Goal: Complete application form: Complete application form

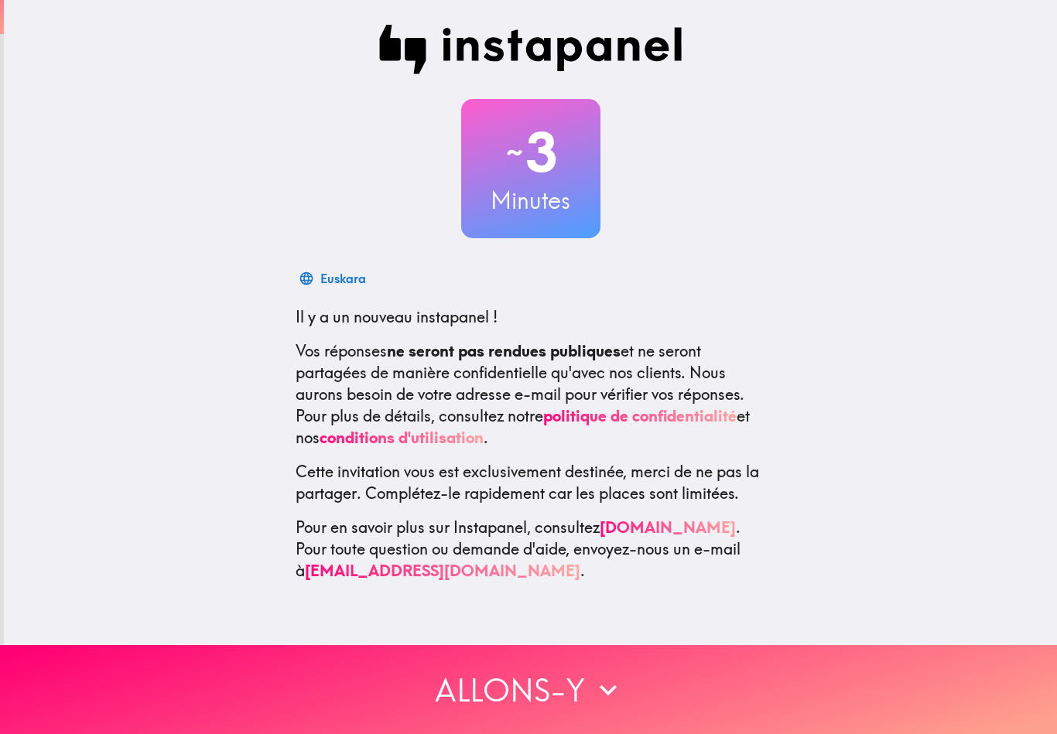
click at [513, 684] on button "Allons-y" at bounding box center [528, 689] width 1057 height 89
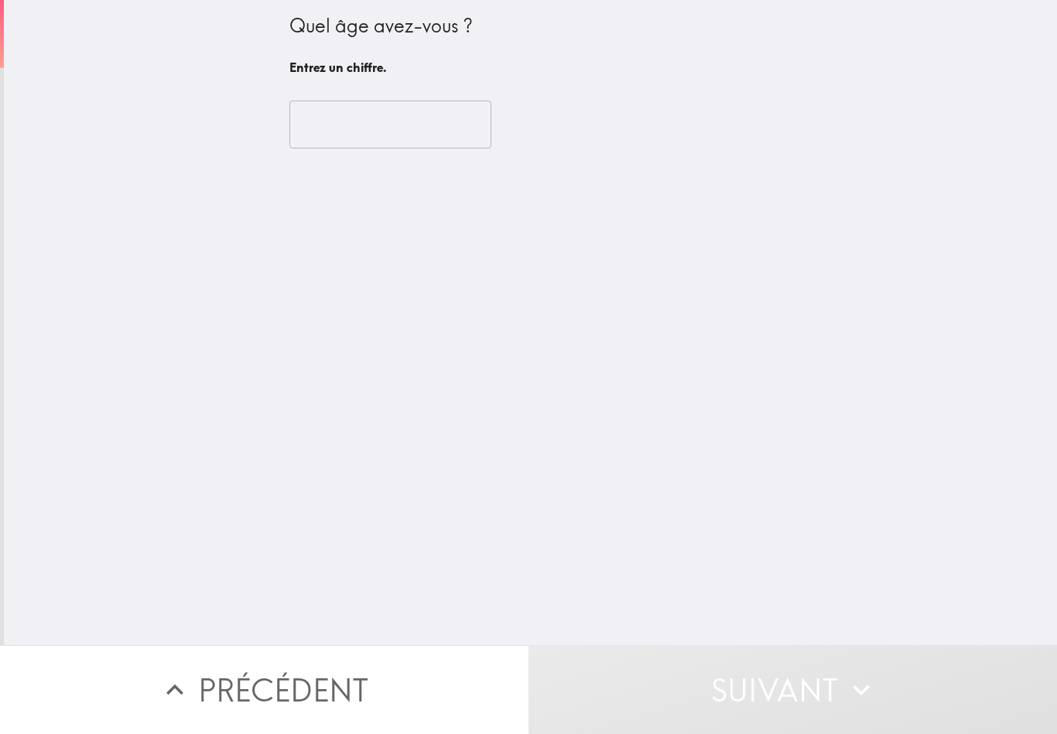
click at [419, 118] on input "number" at bounding box center [390, 125] width 202 height 48
click at [529, 235] on div "Quel âge avez-vous ? Entrez un chiffre. ​" at bounding box center [530, 322] width 1053 height 645
click at [388, 102] on input "number" at bounding box center [390, 125] width 202 height 48
type input "1"
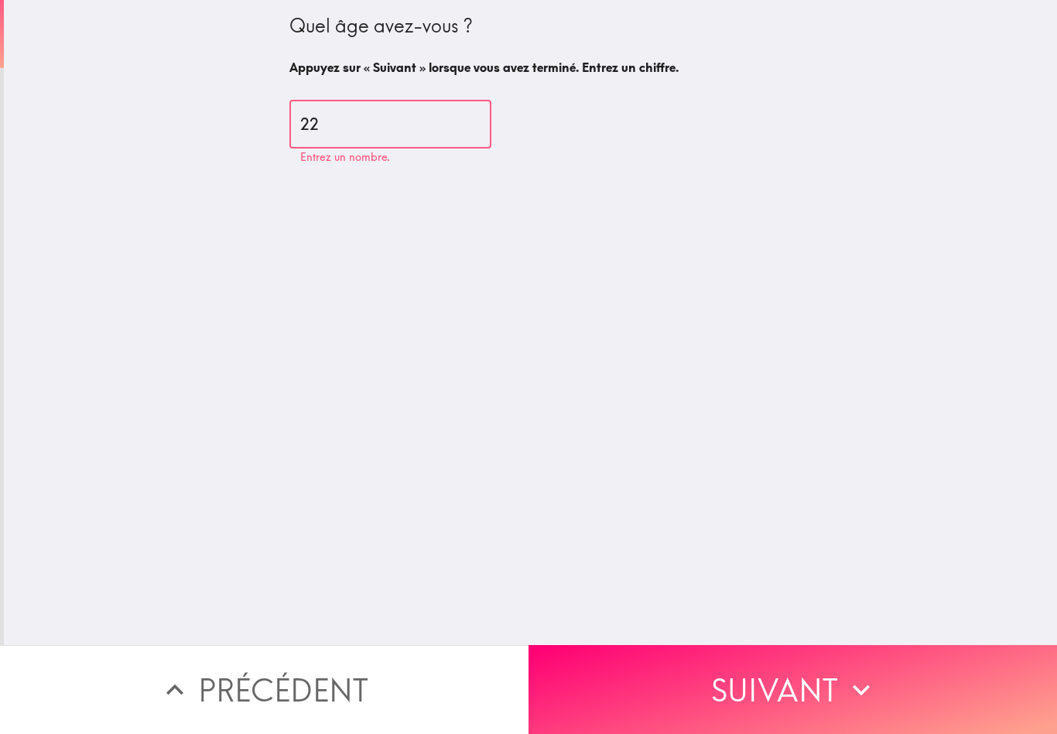
type input "22"
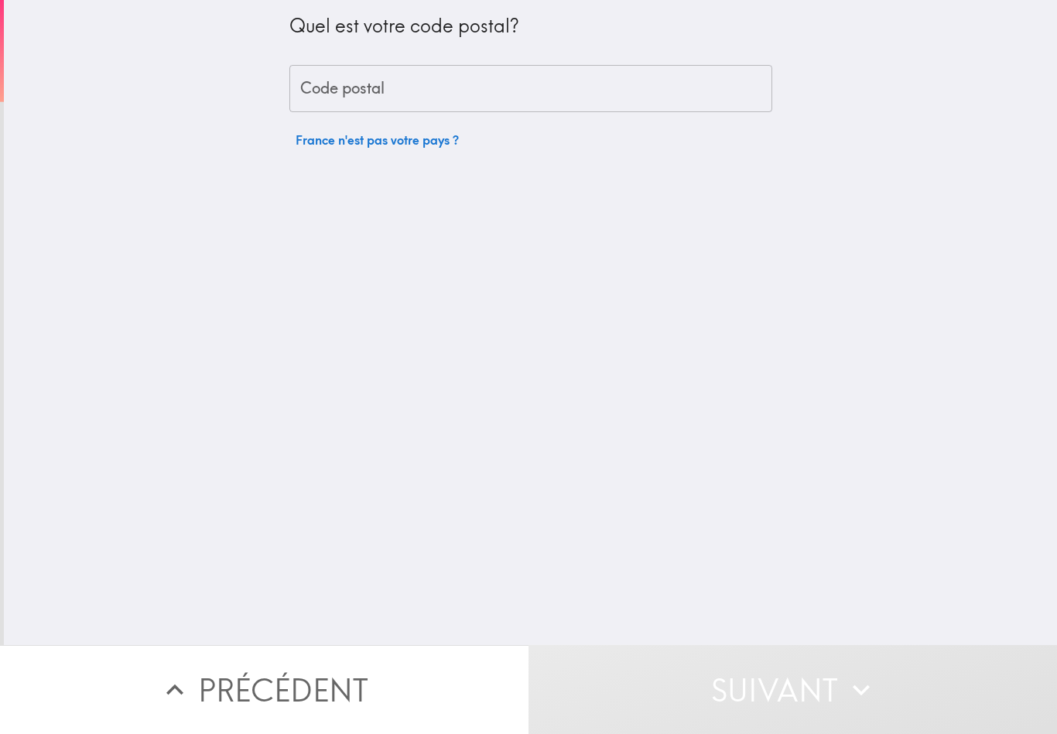
click at [587, 74] on input "Code postal" at bounding box center [530, 89] width 483 height 48
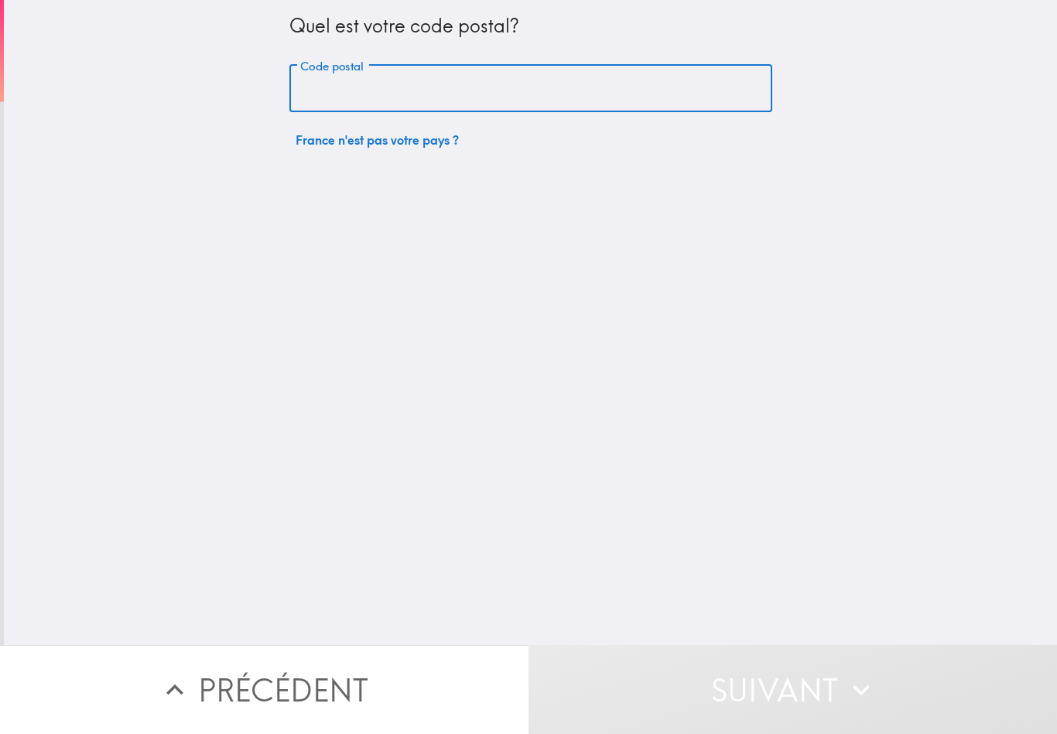
type input "2"
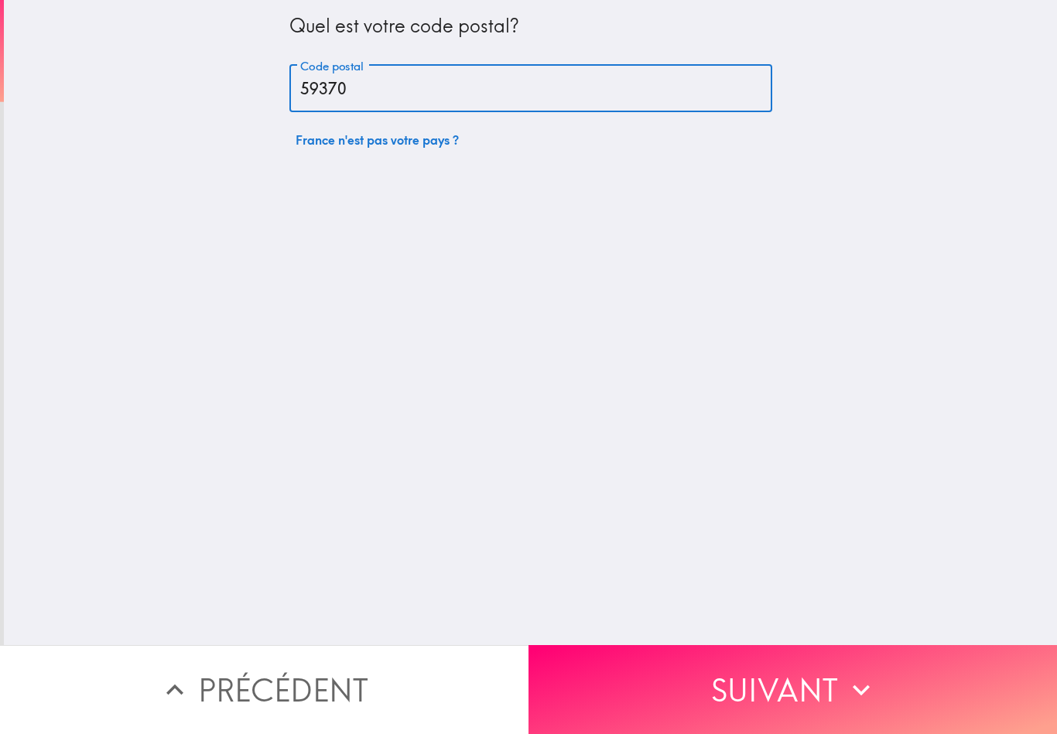
type input "59370"
click at [818, 264] on div "Quel est votre code postal? Code postal 59370 Code postal [GEOGRAPHIC_DATA] n'e…" at bounding box center [530, 322] width 1053 height 645
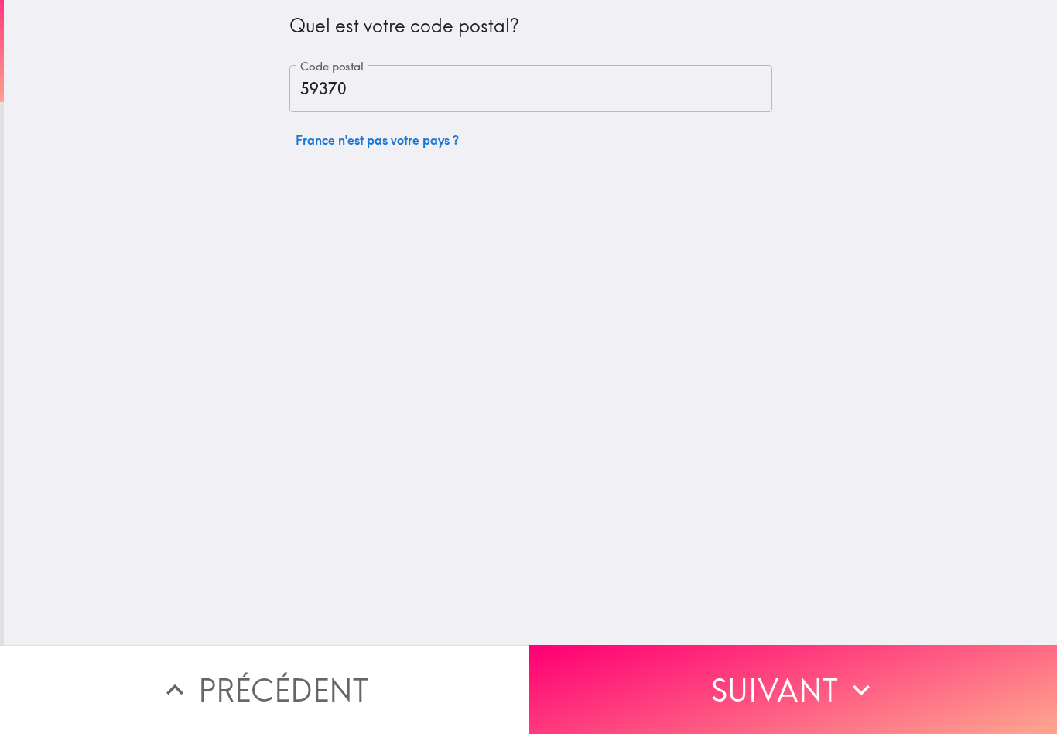
click at [746, 696] on button "Suivant" at bounding box center [793, 689] width 529 height 89
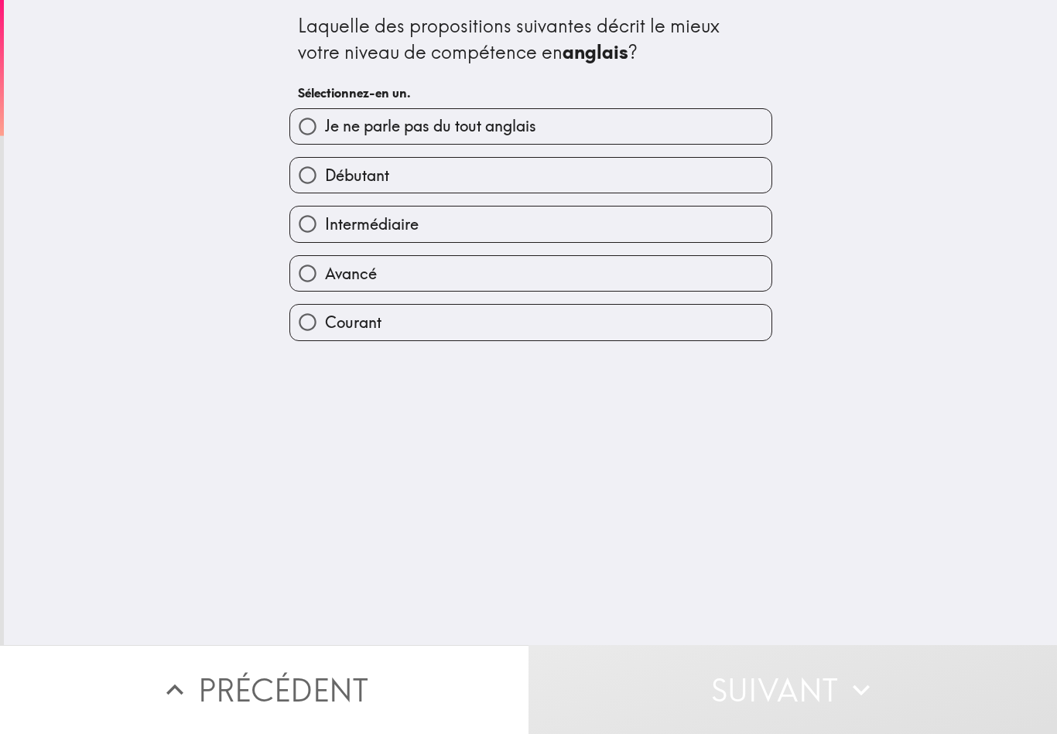
click at [482, 274] on label "Avancé" at bounding box center [530, 273] width 481 height 35
click at [325, 274] on input "Avancé" at bounding box center [307, 273] width 35 height 35
radio input "true"
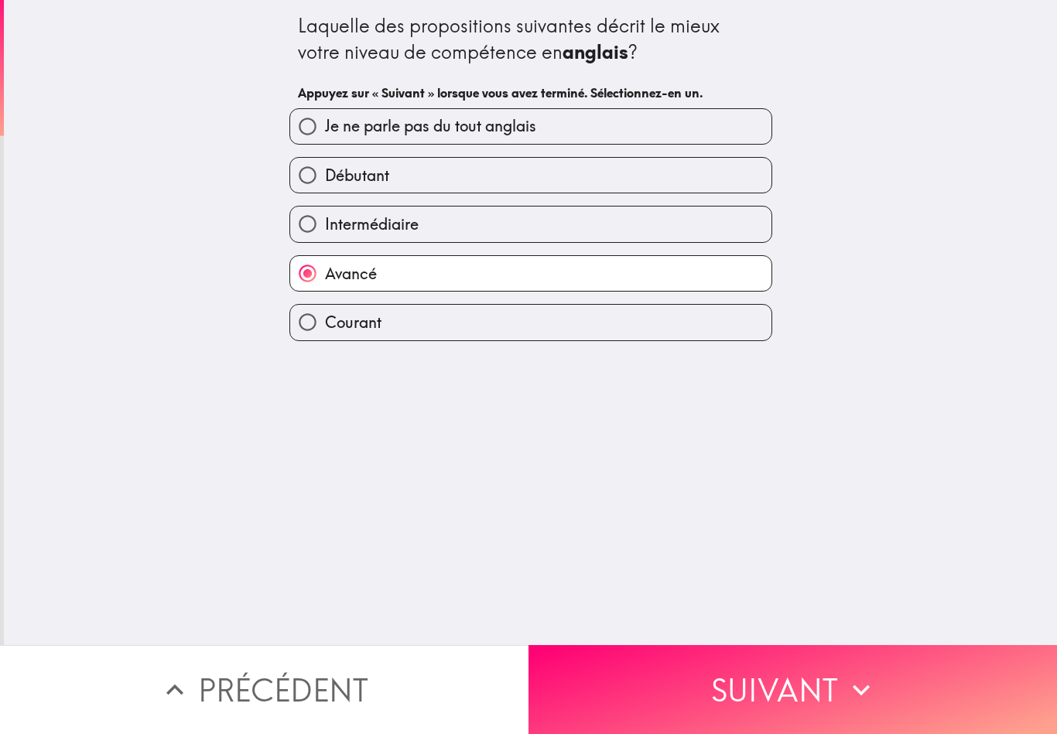
click at [727, 682] on button "Suivant" at bounding box center [793, 689] width 529 height 89
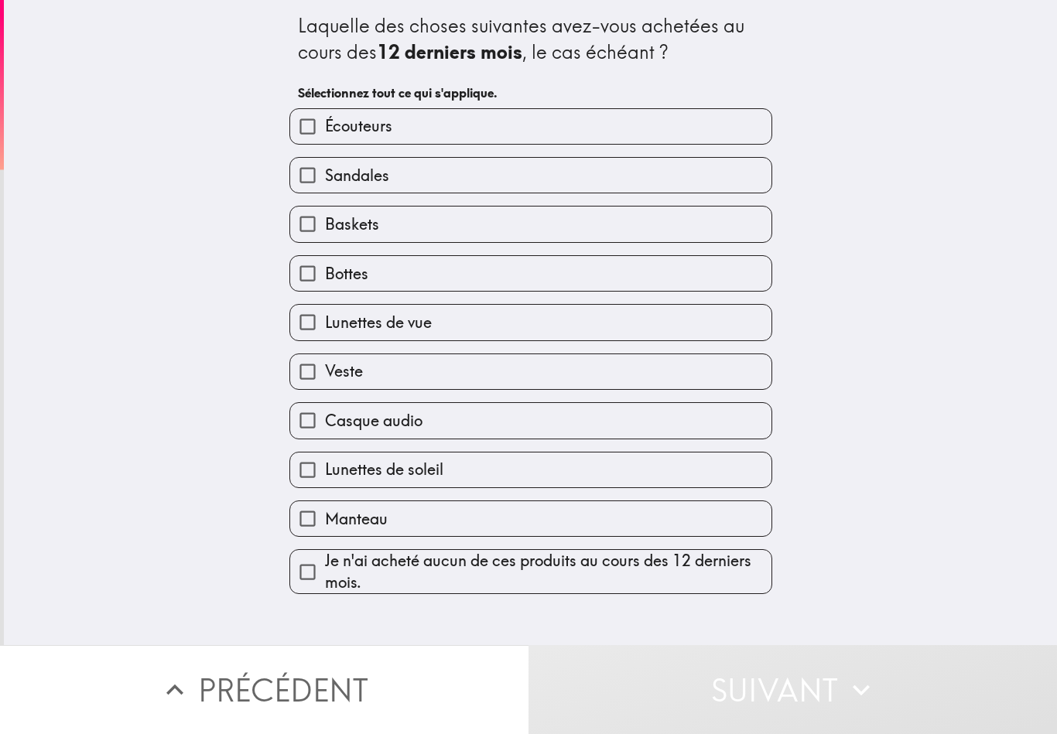
click at [543, 111] on label "Écouteurs" at bounding box center [530, 126] width 481 height 35
click at [325, 111] on input "Écouteurs" at bounding box center [307, 126] width 35 height 35
checkbox input "true"
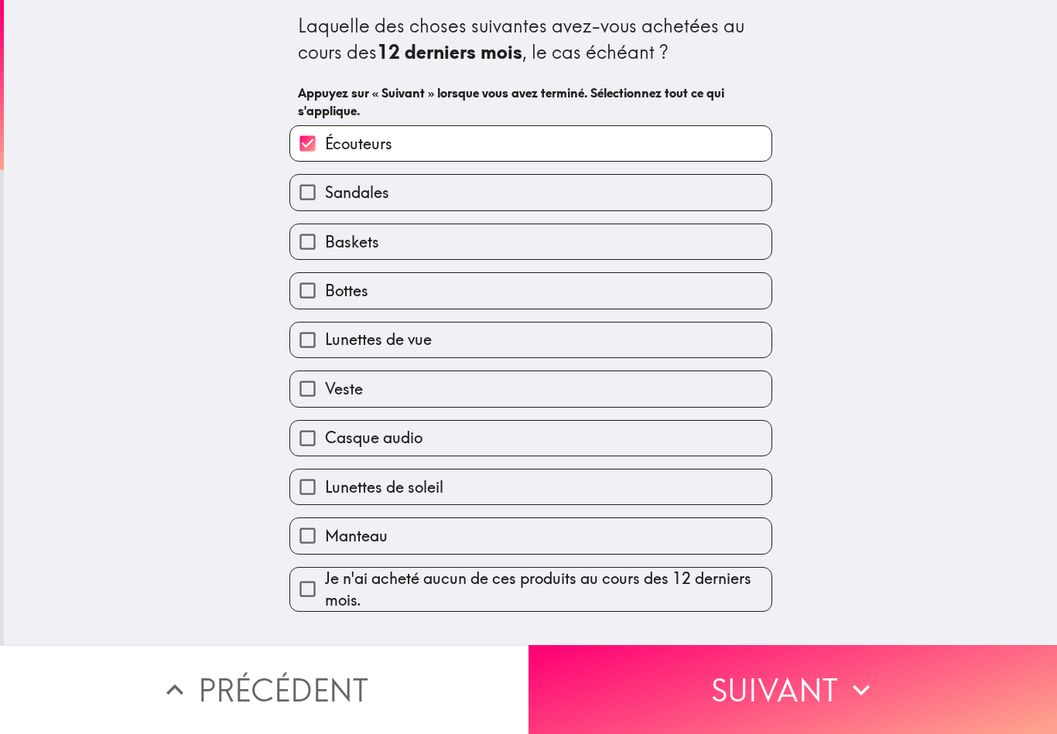
click at [510, 251] on label "Baskets" at bounding box center [530, 241] width 481 height 35
click at [325, 251] on input "Baskets" at bounding box center [307, 241] width 35 height 35
checkbox input "true"
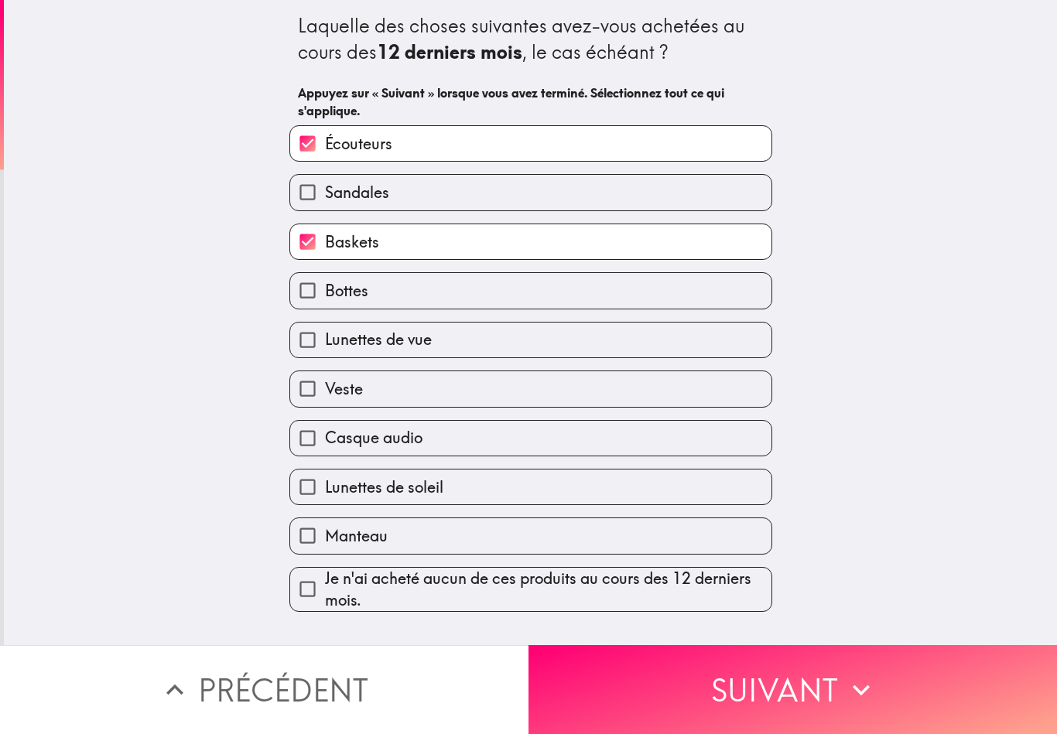
click at [513, 294] on label "Bottes" at bounding box center [530, 290] width 481 height 35
click at [325, 294] on input "Bottes" at bounding box center [307, 290] width 35 height 35
checkbox input "true"
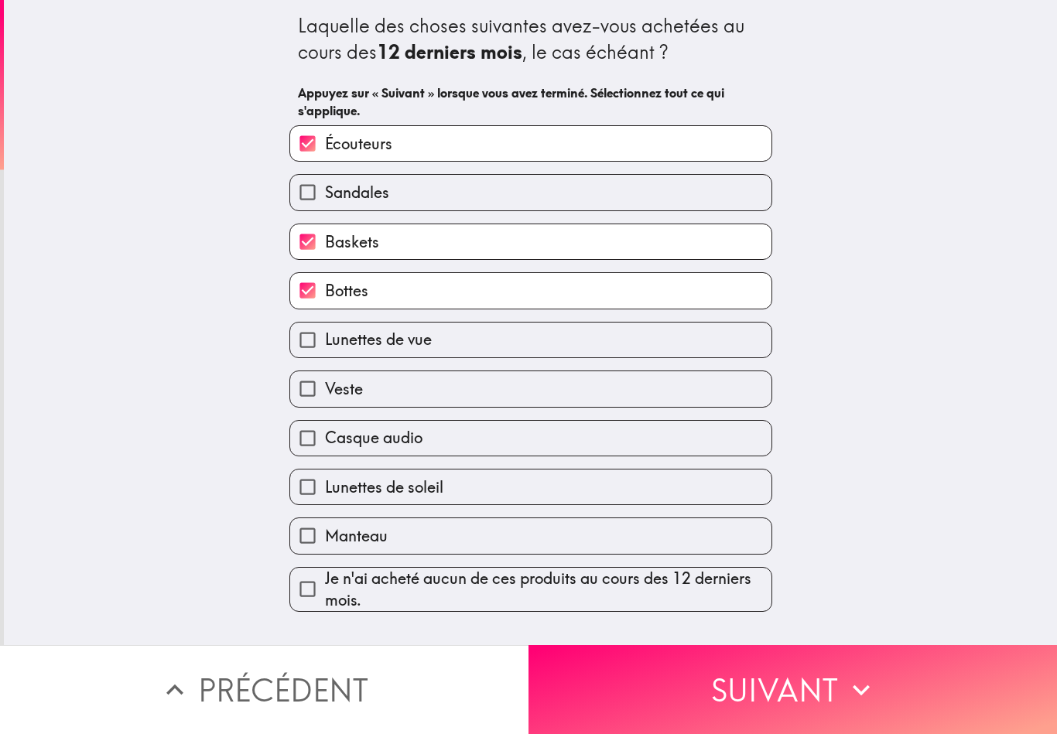
click at [532, 198] on label "Sandales" at bounding box center [530, 192] width 481 height 35
click at [325, 198] on input "Sandales" at bounding box center [307, 192] width 35 height 35
checkbox input "true"
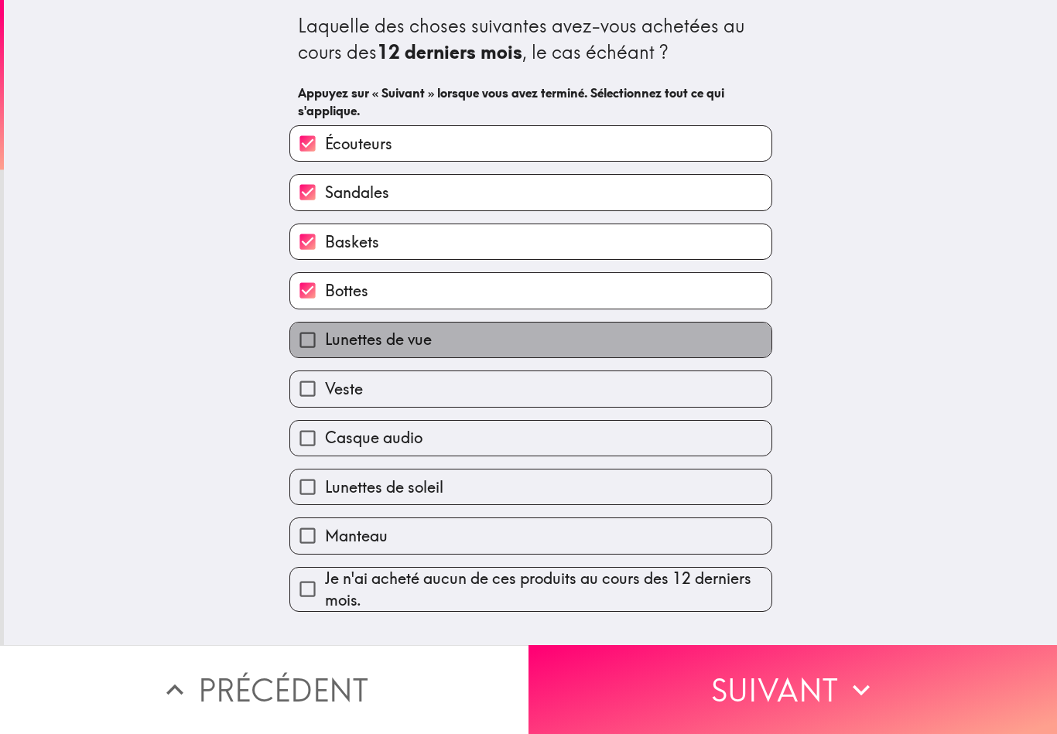
click at [522, 344] on label "Lunettes de vue" at bounding box center [530, 340] width 481 height 35
click at [325, 344] on input "Lunettes de vue" at bounding box center [307, 340] width 35 height 35
checkbox input "true"
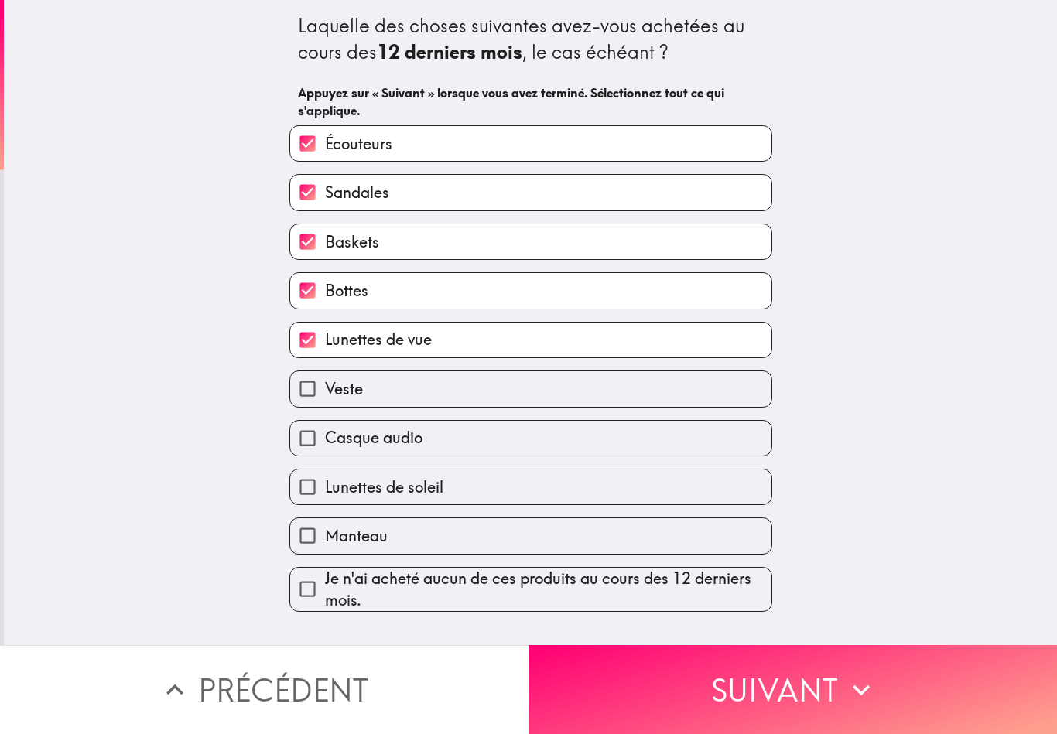
click at [516, 402] on label "Veste" at bounding box center [530, 388] width 481 height 35
click at [325, 402] on input "Veste" at bounding box center [307, 388] width 35 height 35
checkbox input "true"
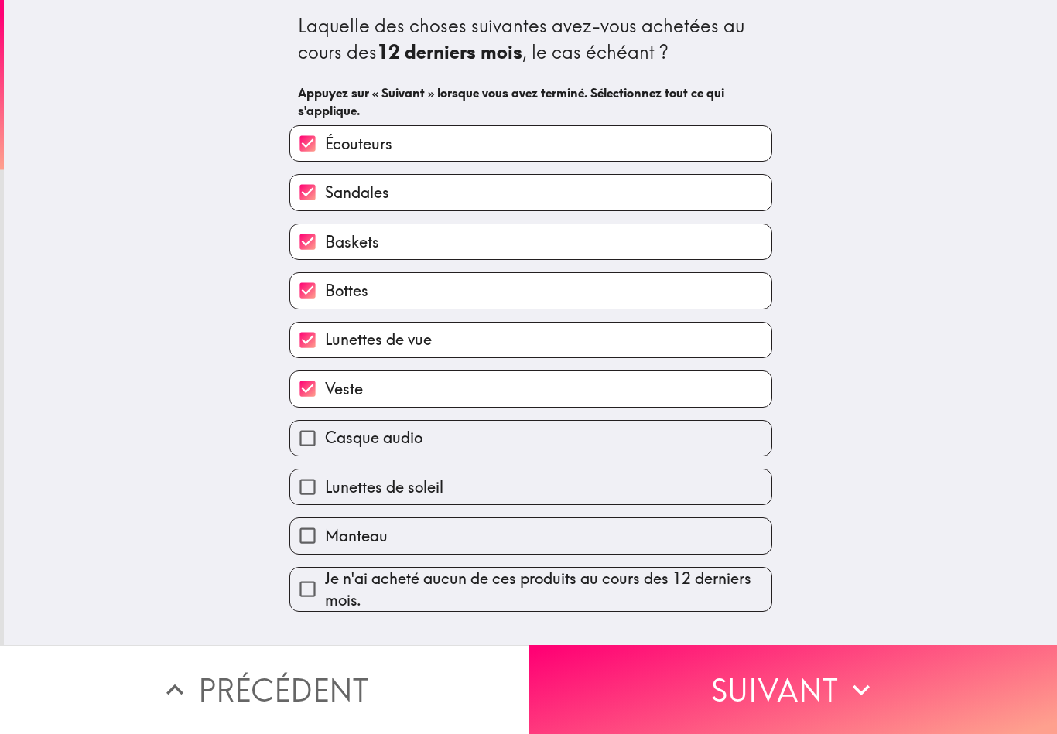
click at [515, 456] on label "Casque audio" at bounding box center [530, 438] width 481 height 35
click at [325, 456] on input "Casque audio" at bounding box center [307, 438] width 35 height 35
checkbox input "true"
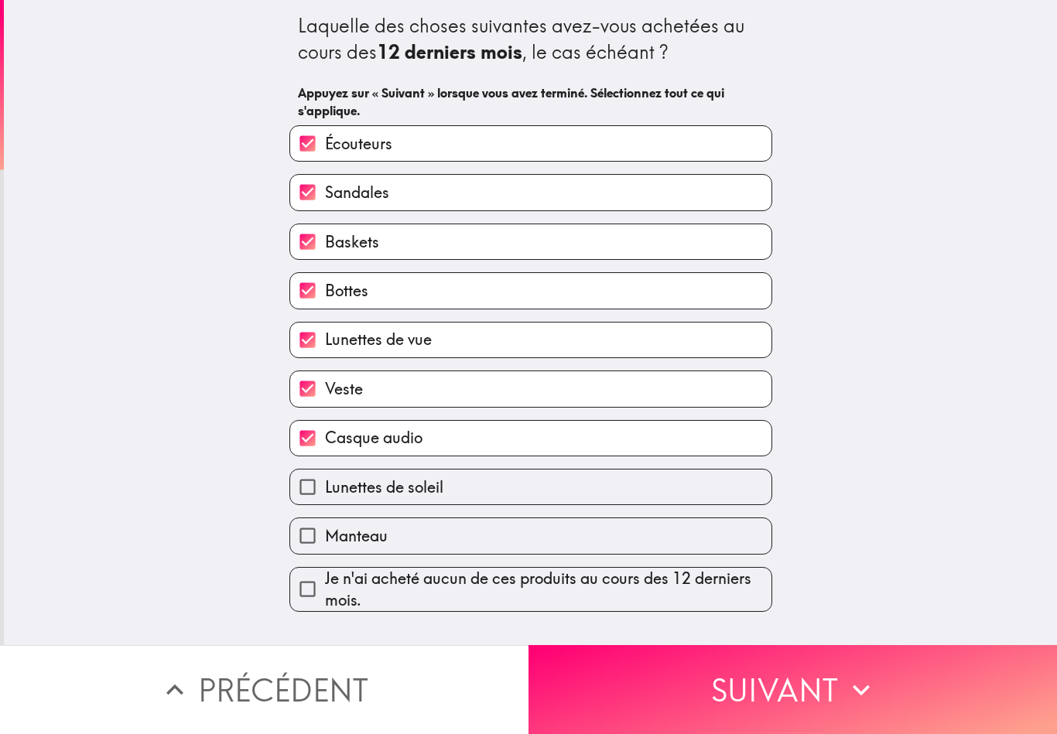
click at [518, 495] on label "Lunettes de soleil" at bounding box center [530, 487] width 481 height 35
click at [325, 495] on input "Lunettes de soleil" at bounding box center [307, 487] width 35 height 35
checkbox input "true"
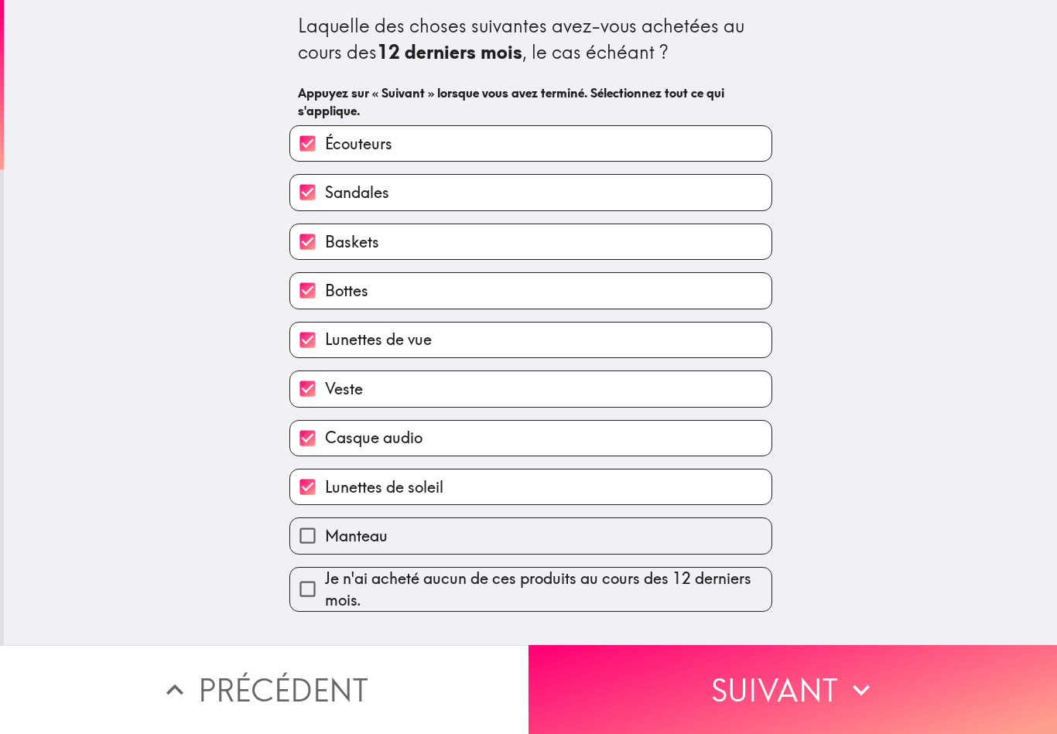
click at [529, 545] on label "Manteau" at bounding box center [530, 535] width 481 height 35
click at [325, 545] on input "Manteau" at bounding box center [307, 535] width 35 height 35
checkbox input "true"
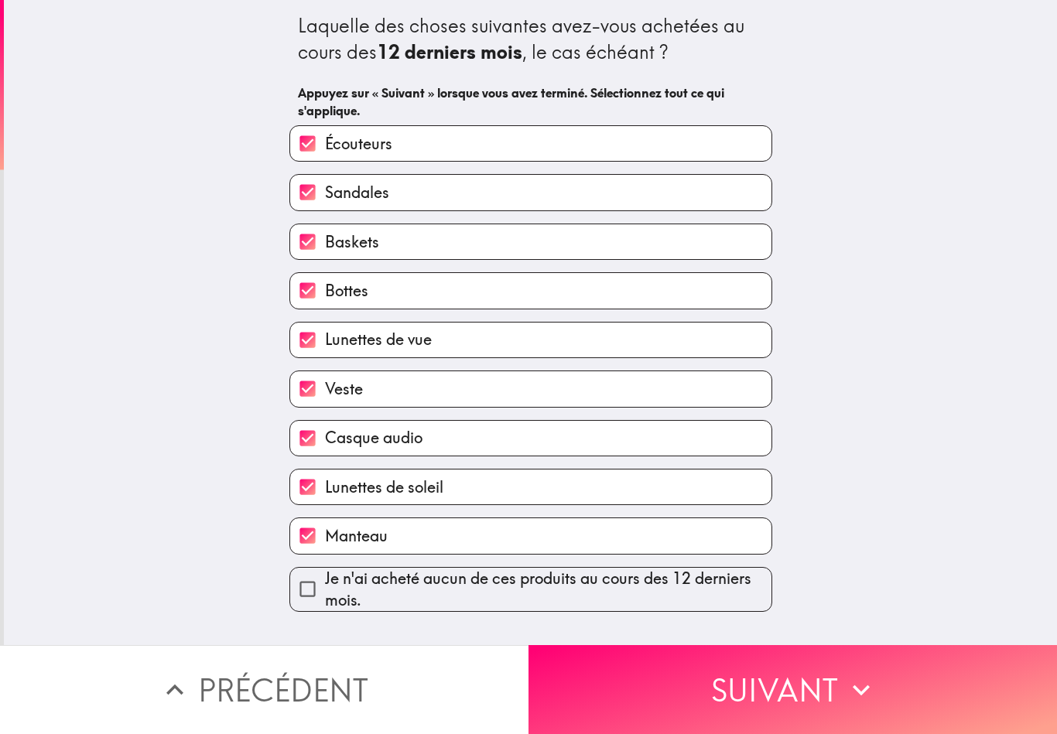
click at [758, 683] on button "Suivant" at bounding box center [793, 689] width 529 height 89
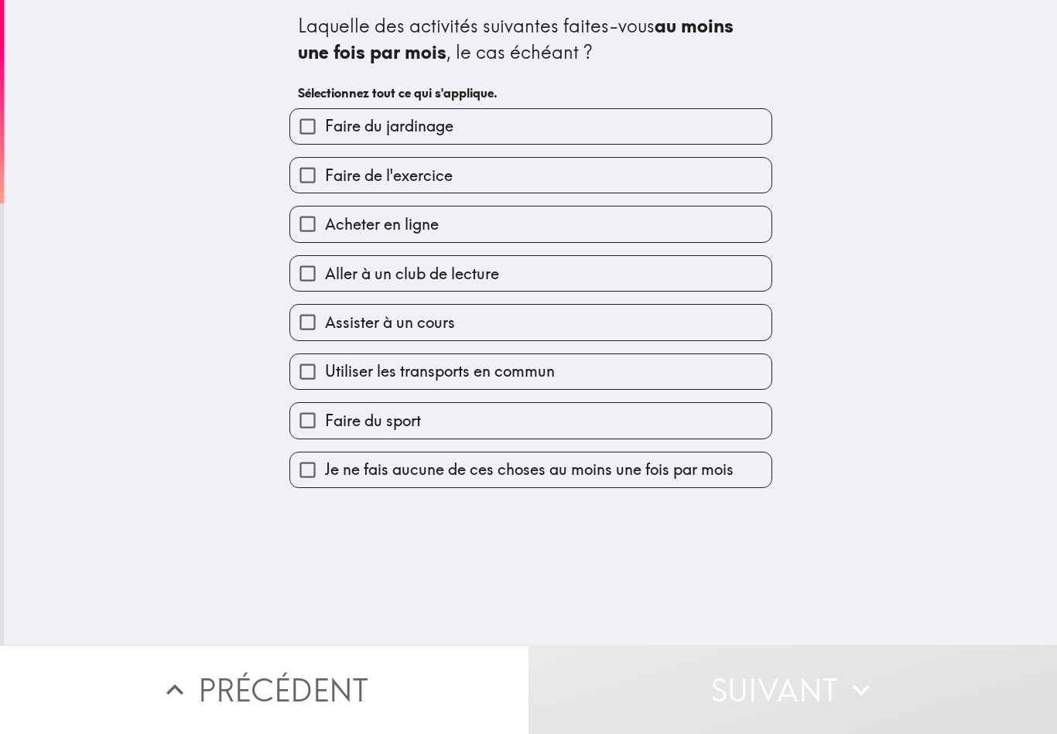
click at [596, 135] on label "Faire du jardinage" at bounding box center [530, 126] width 481 height 35
click at [325, 135] on input "Faire du jardinage" at bounding box center [307, 126] width 35 height 35
checkbox input "true"
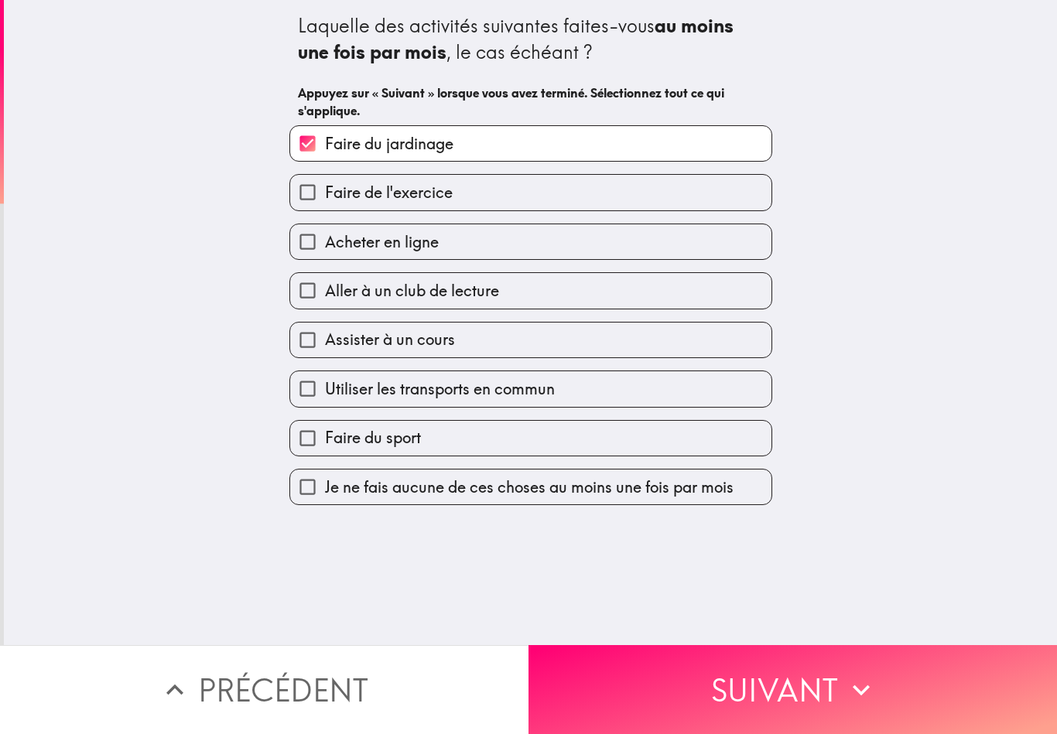
click at [620, 248] on label "Acheter en ligne" at bounding box center [530, 241] width 481 height 35
click at [325, 248] on input "Acheter en ligne" at bounding box center [307, 241] width 35 height 35
checkbox input "true"
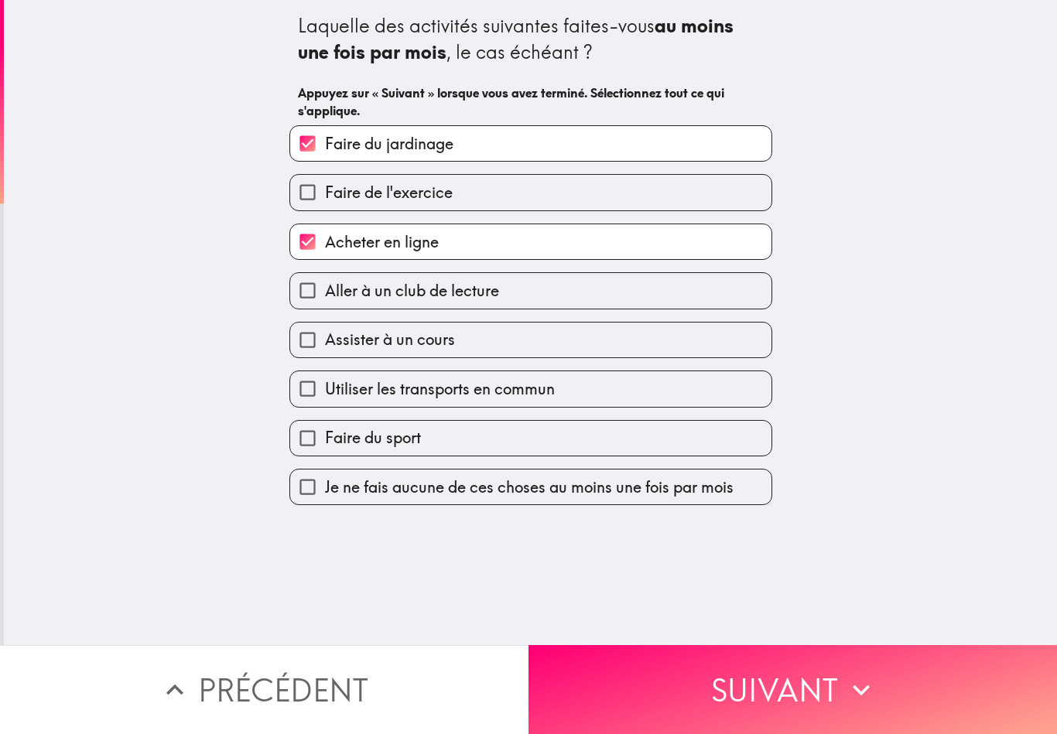
click at [604, 299] on label "Aller à un club de lecture" at bounding box center [530, 290] width 481 height 35
click at [325, 299] on input "Aller à un club de lecture" at bounding box center [307, 290] width 35 height 35
checkbox input "true"
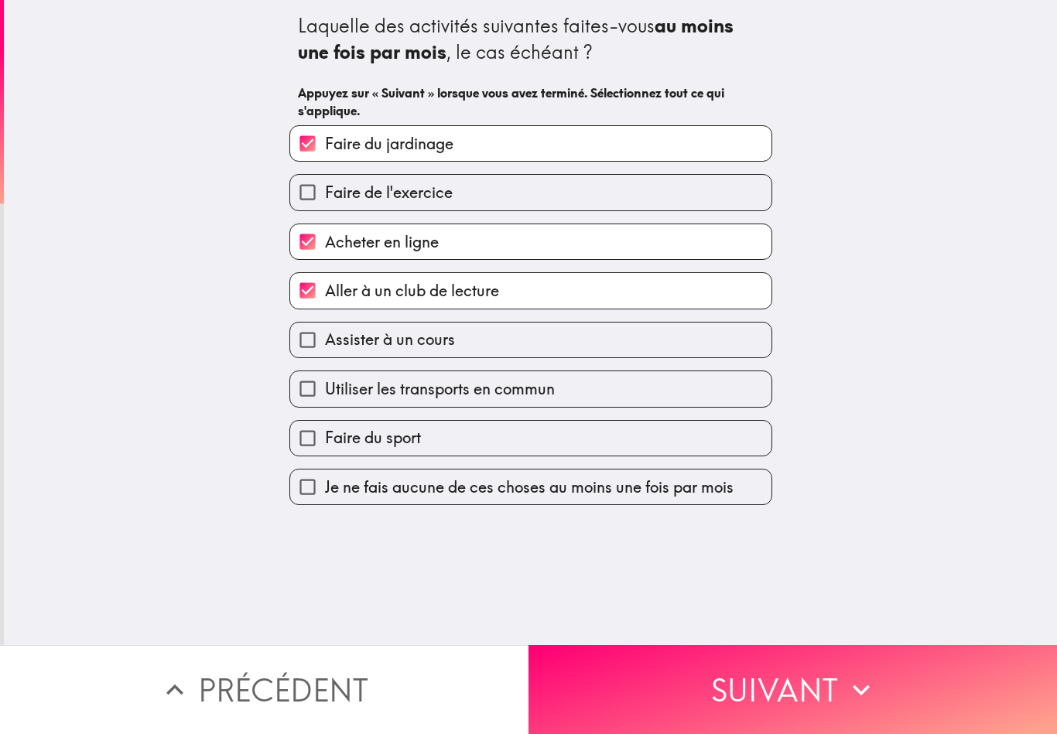
click at [632, 394] on label "Utiliser les transports en commun" at bounding box center [530, 388] width 481 height 35
click at [325, 394] on input "Utiliser les transports en commun" at bounding box center [307, 388] width 35 height 35
checkbox input "true"
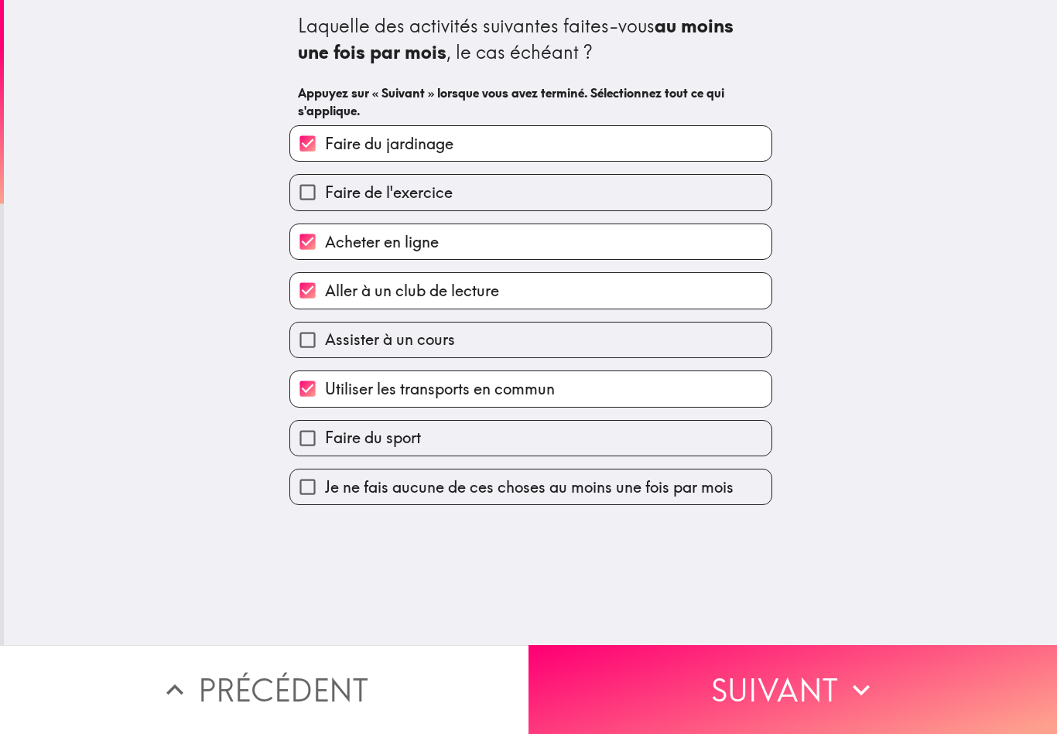
click at [650, 429] on label "Faire du sport" at bounding box center [530, 438] width 481 height 35
click at [325, 429] on input "Faire du sport" at bounding box center [307, 438] width 35 height 35
checkbox input "true"
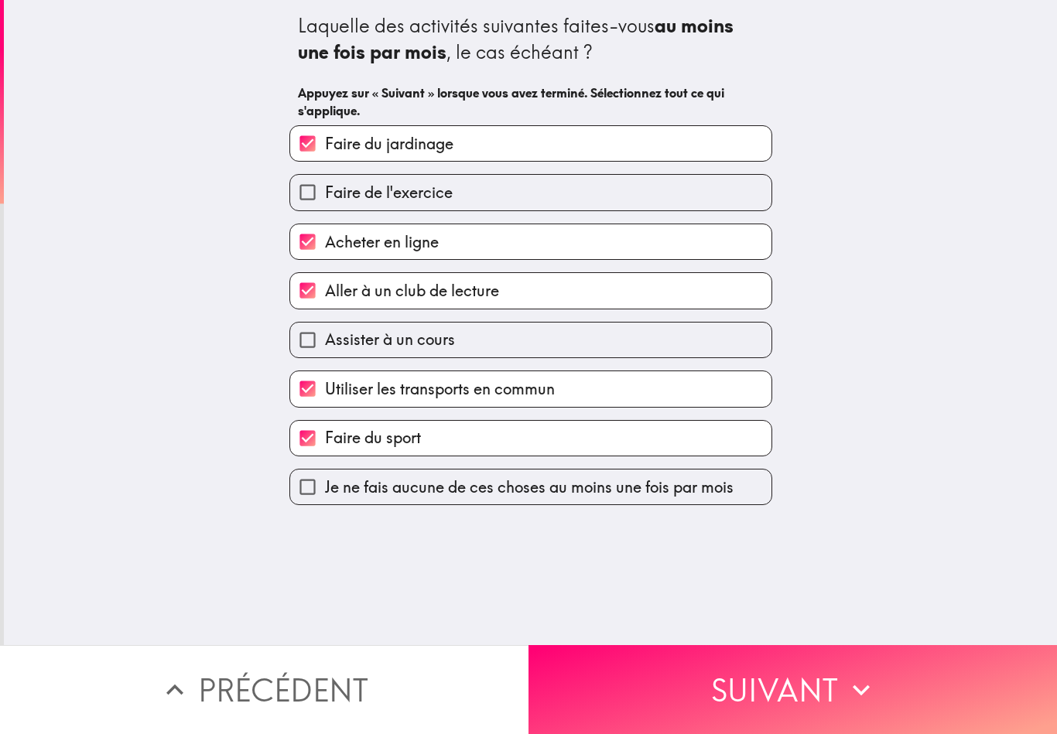
click at [676, 677] on button "Suivant" at bounding box center [793, 689] width 529 height 89
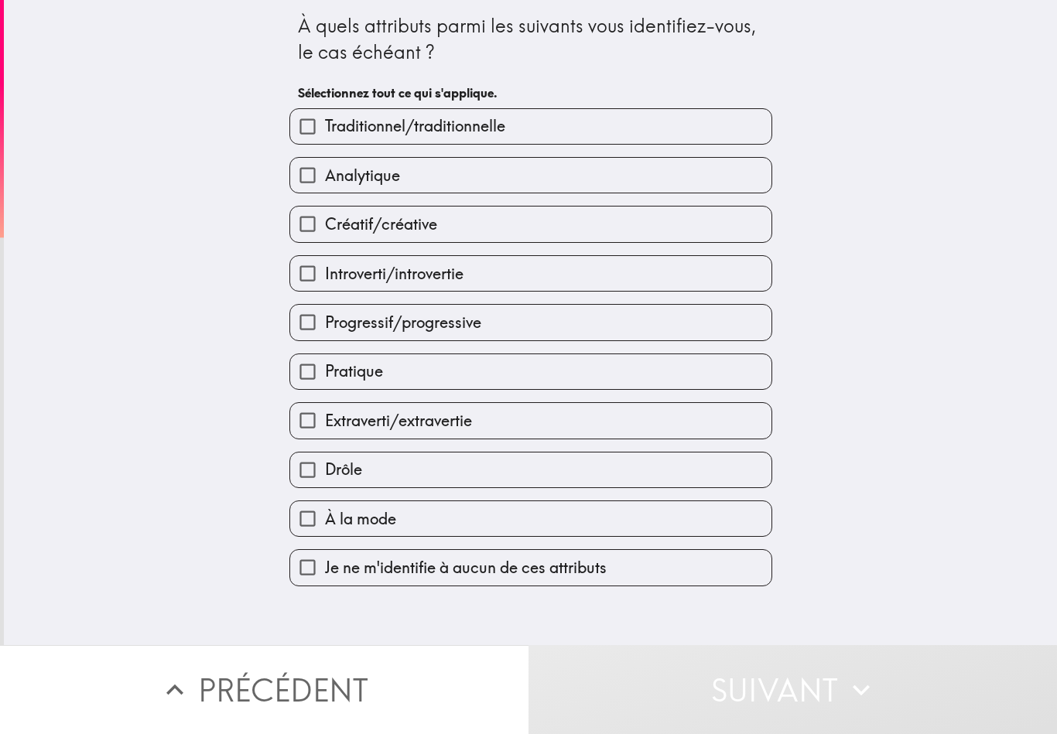
click at [552, 382] on label "Pratique" at bounding box center [530, 371] width 481 height 35
click at [325, 382] on input "Pratique" at bounding box center [307, 371] width 35 height 35
checkbox input "true"
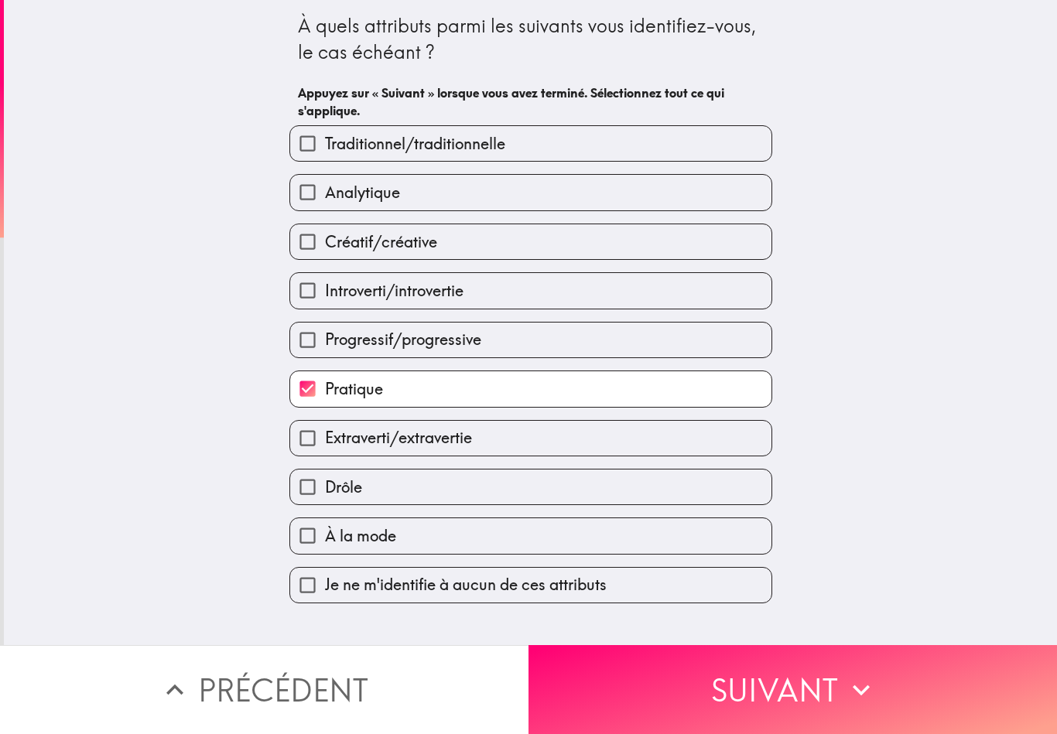
click at [645, 701] on button "Suivant" at bounding box center [793, 689] width 529 height 89
